Goal: Navigation & Orientation: Find specific page/section

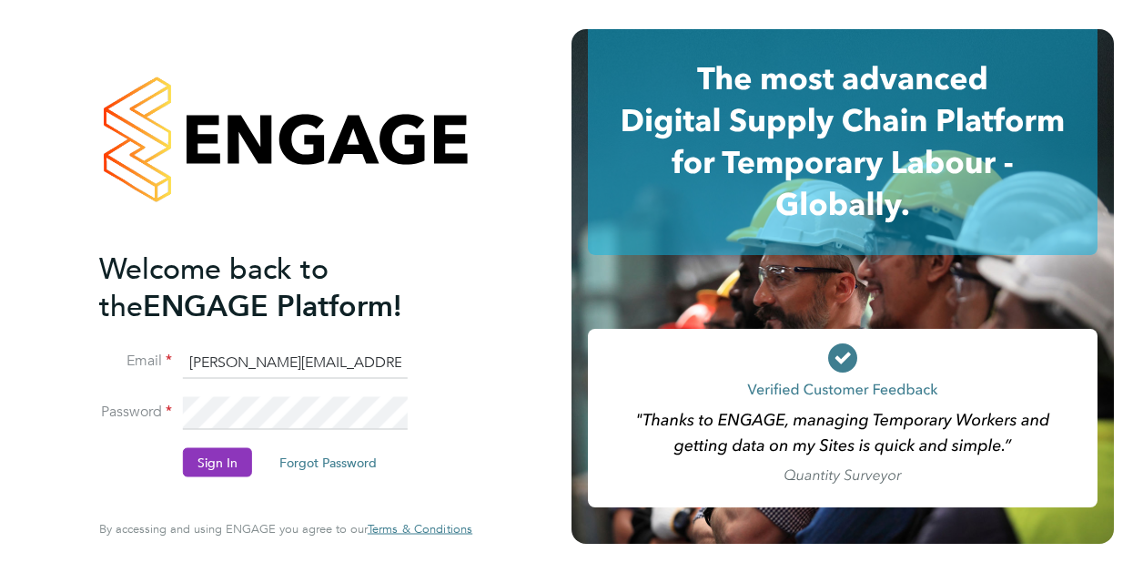
click at [200, 484] on li "Sign In Forgot Password" at bounding box center [276, 470] width 355 height 47
click at [204, 462] on button "Sign In" at bounding box center [217, 461] width 69 height 29
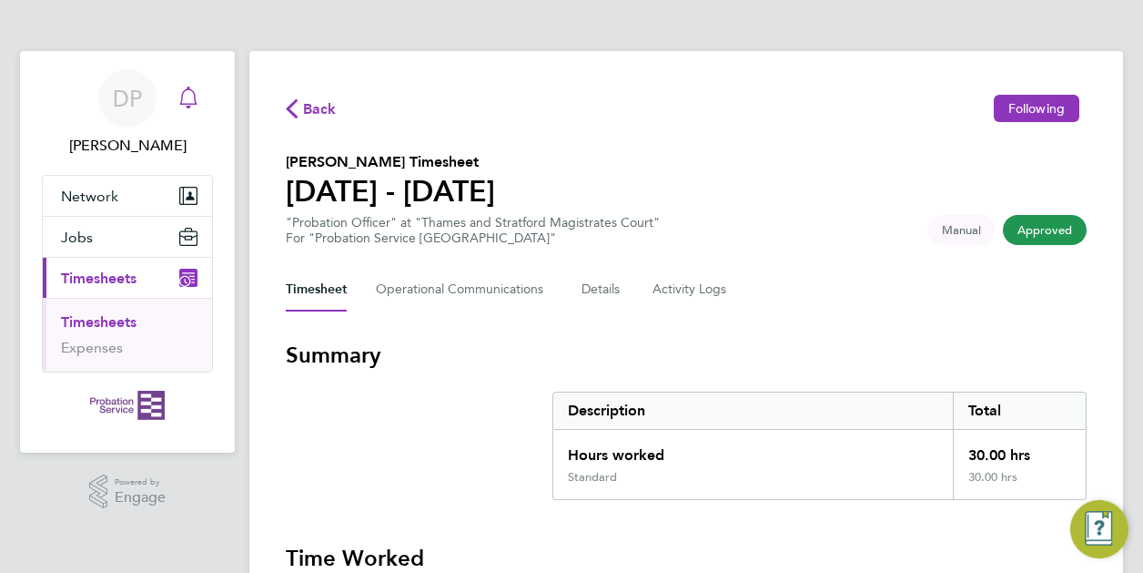
click at [191, 96] on icon "Main navigation" at bounding box center [189, 97] width 22 height 22
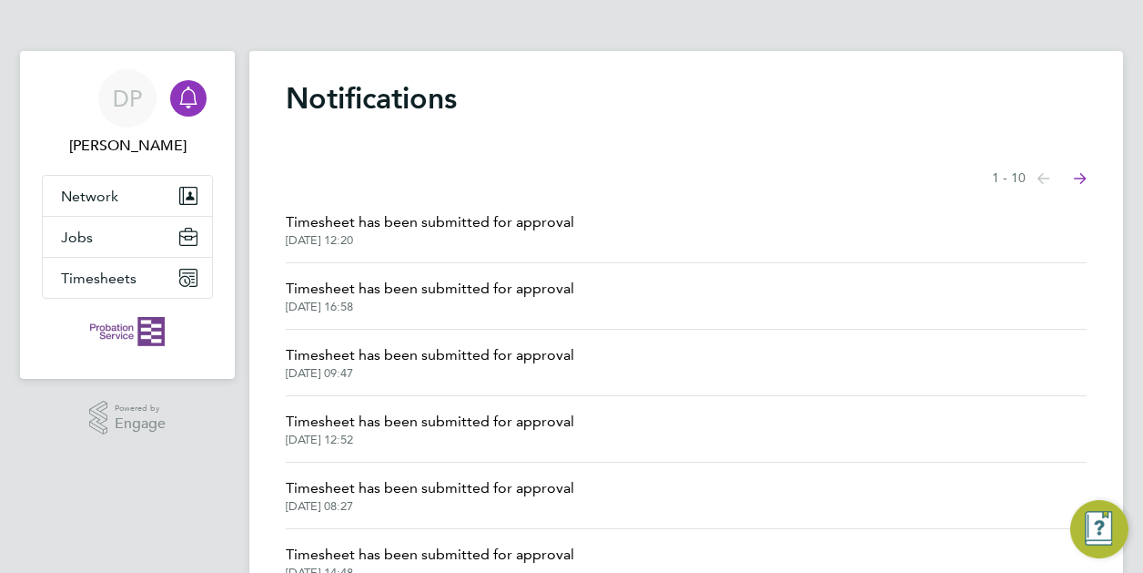
click at [191, 96] on icon "Main navigation" at bounding box center [189, 97] width 22 height 22
